Goal: Information Seeking & Learning: Learn about a topic

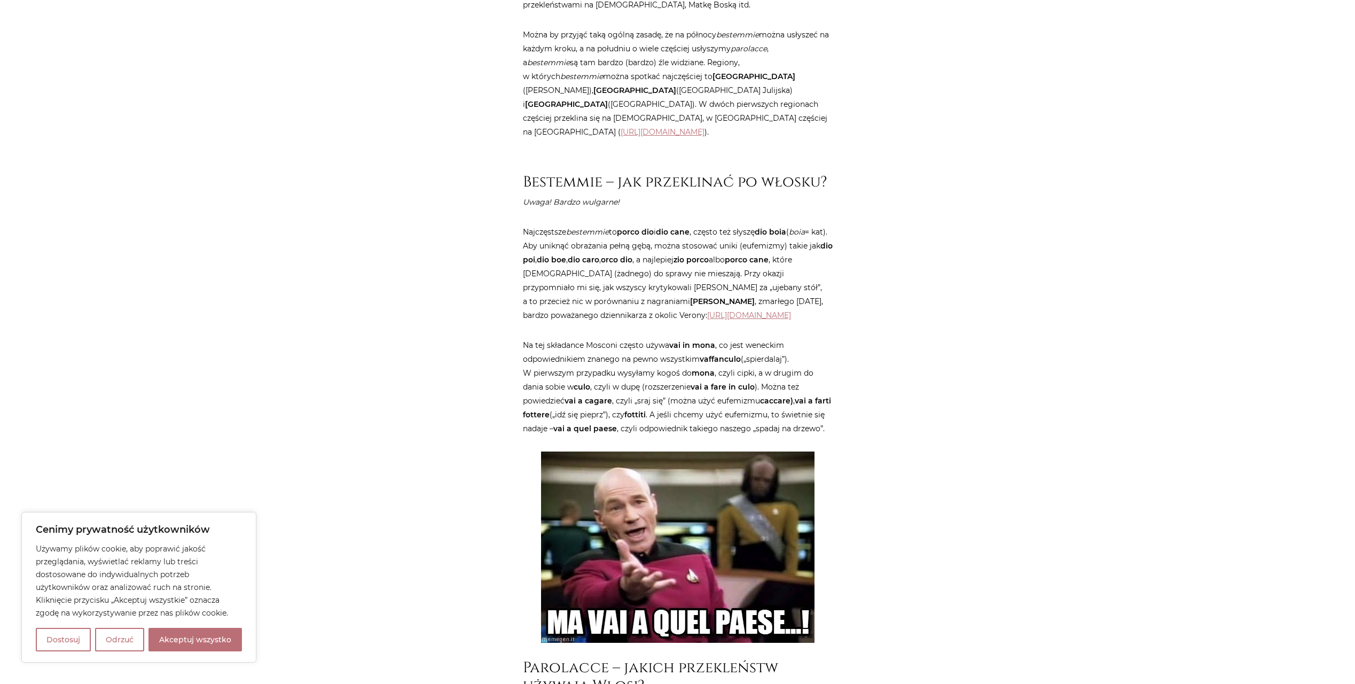
scroll to position [855, 0]
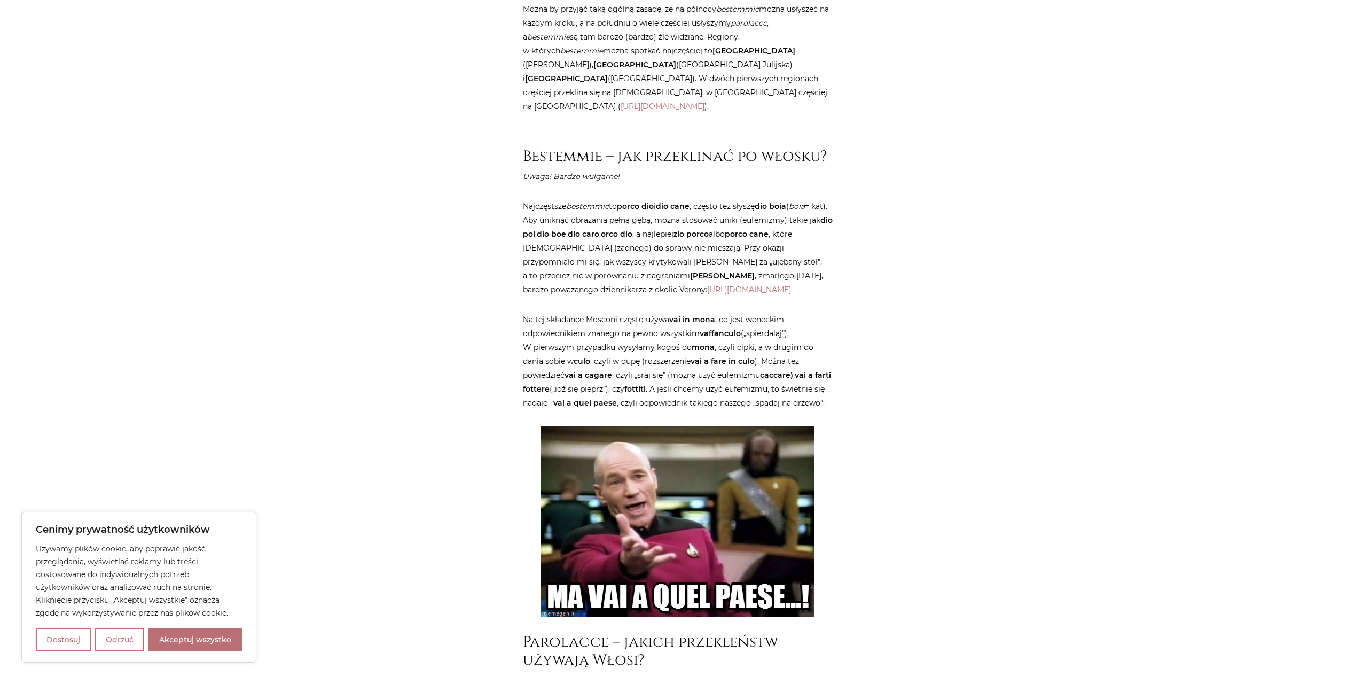
click at [722, 331] on strong "vaffanculo" at bounding box center [720, 333] width 41 height 10
copy strong "vaffanculo"
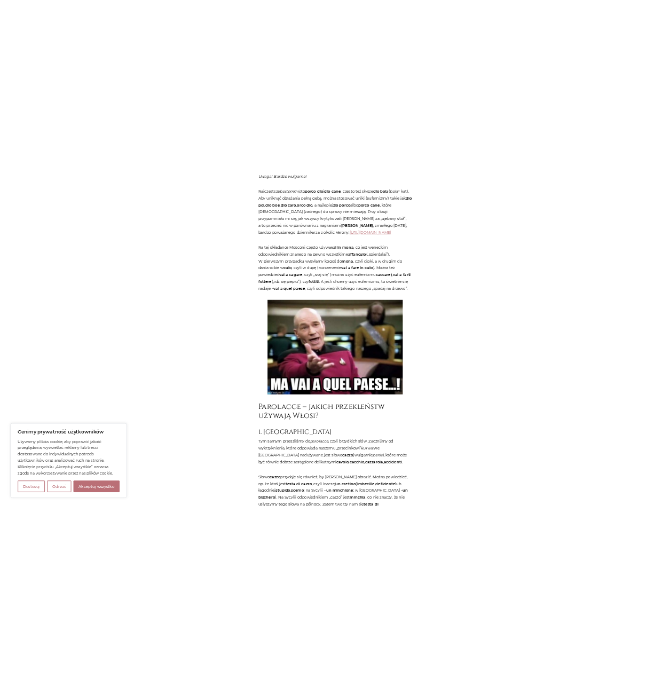
scroll to position [1018, 0]
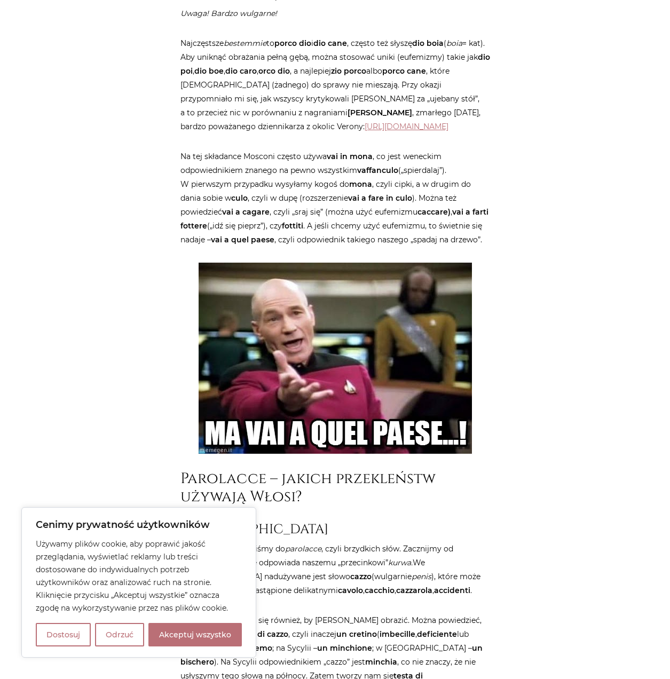
click at [303, 223] on strong "fottiti" at bounding box center [292, 226] width 21 height 10
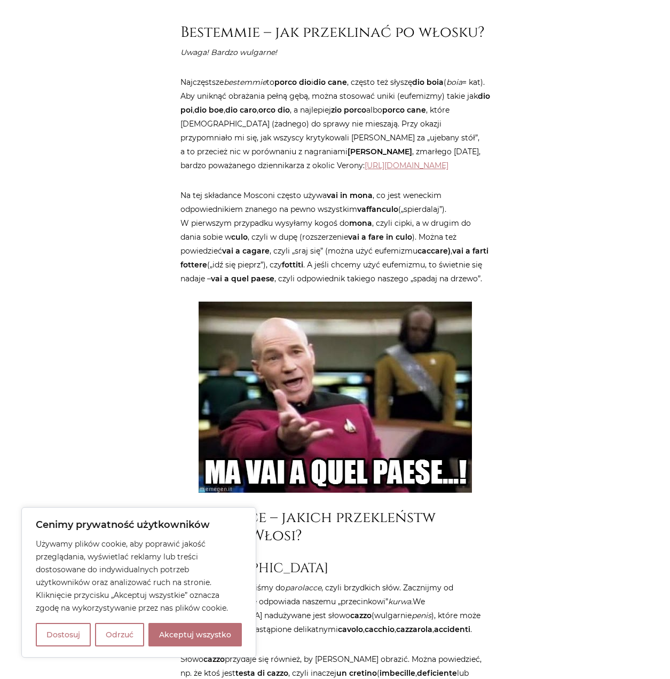
scroll to position [1015, 0]
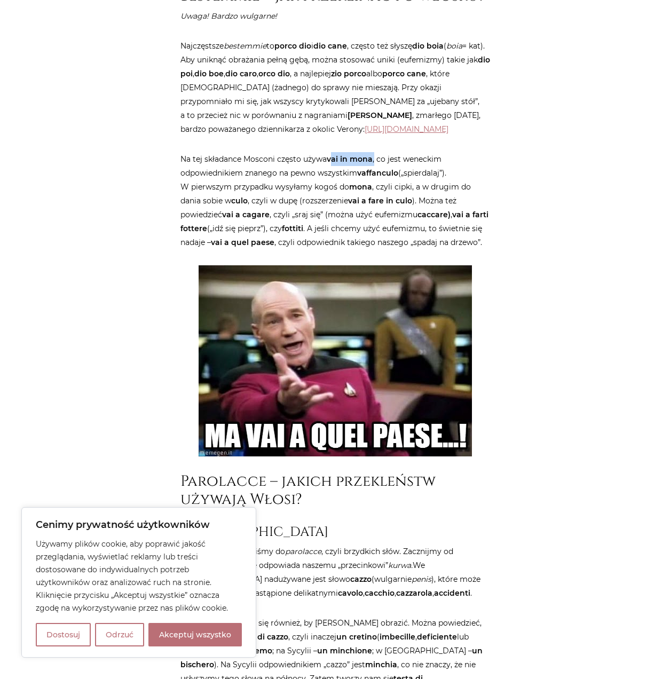
drag, startPoint x: 331, startPoint y: 161, endPoint x: 374, endPoint y: 160, distance: 43.3
click at [374, 160] on p "Na tej składance Mosconi często używa vai in mona , co jest weneckim odpowiedni…" at bounding box center [336, 200] width 310 height 97
click at [324, 203] on p "Na tej składance Mosconi często używa vai in mona , co jest weneckim odpowiedni…" at bounding box center [336, 200] width 310 height 97
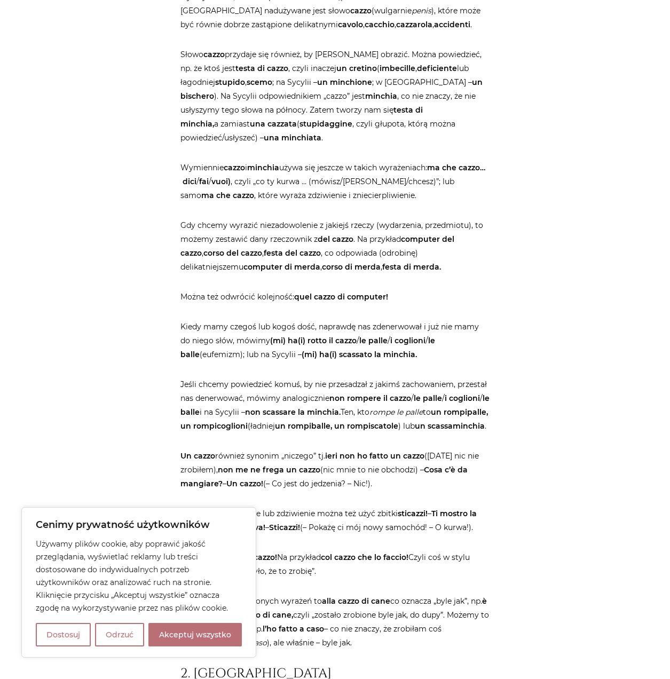
scroll to position [1602, 0]
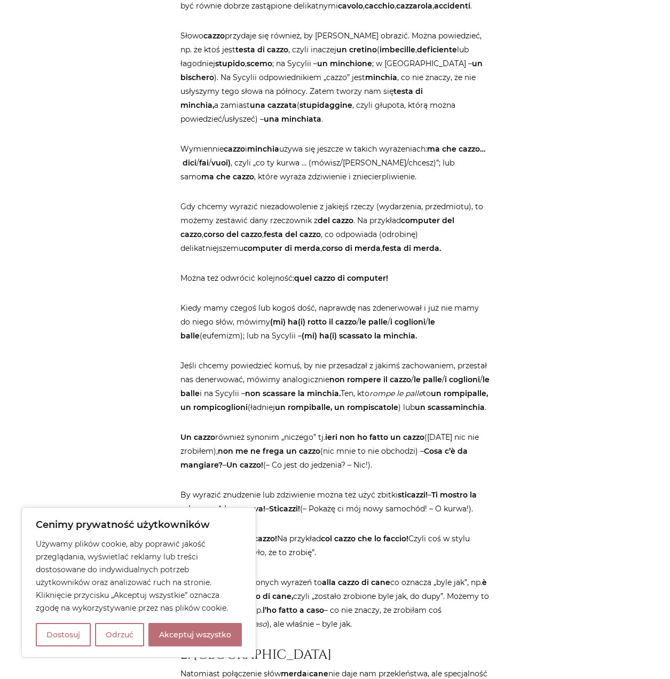
click at [363, 253] on strong "corso di merda" at bounding box center [351, 249] width 59 height 10
copy strong "merda"
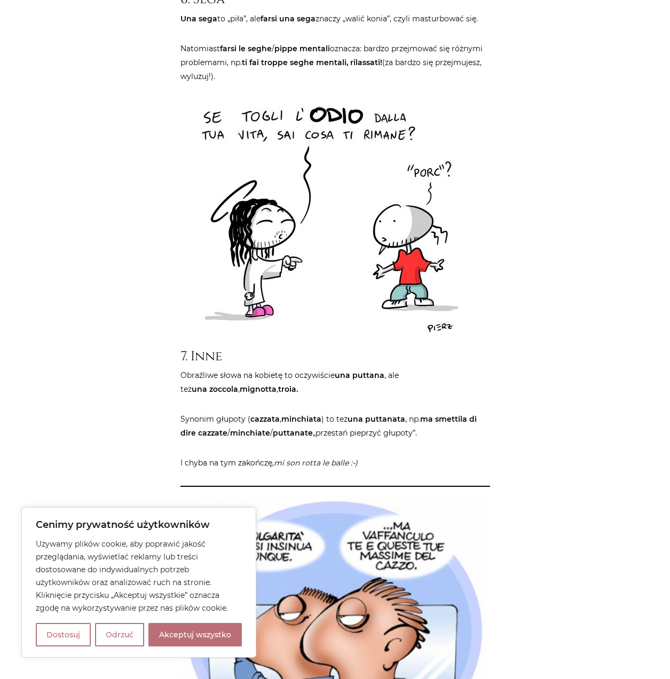
scroll to position [3312, 0]
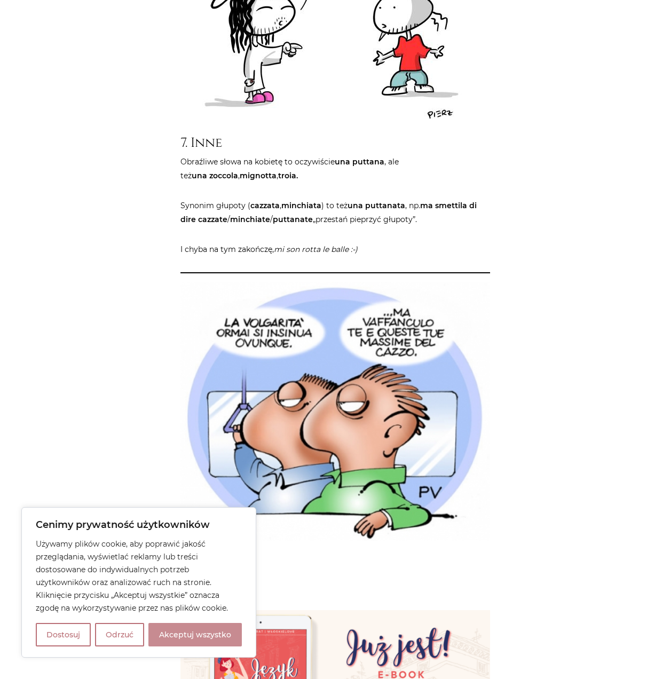
click at [179, 640] on button "Akceptuj wszystko" at bounding box center [194, 635] width 93 height 24
checkbox input "true"
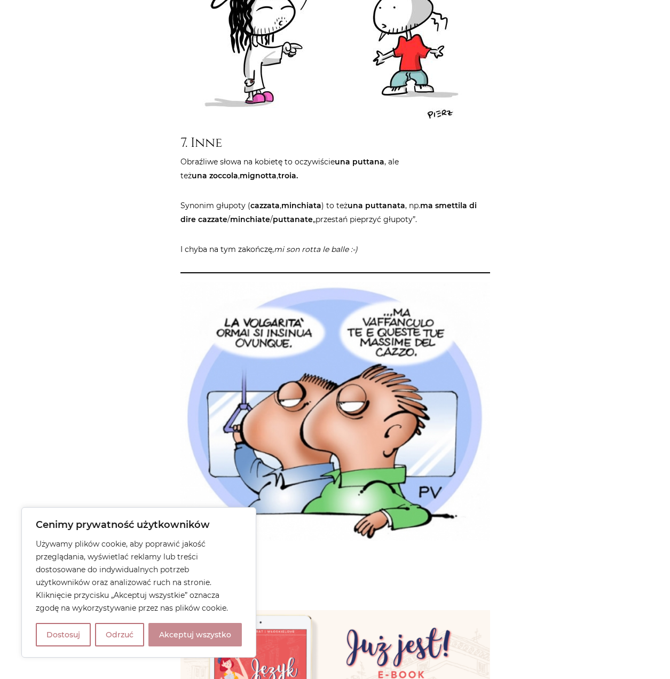
checkbox input "true"
